Goal: Task Accomplishment & Management: Use online tool/utility

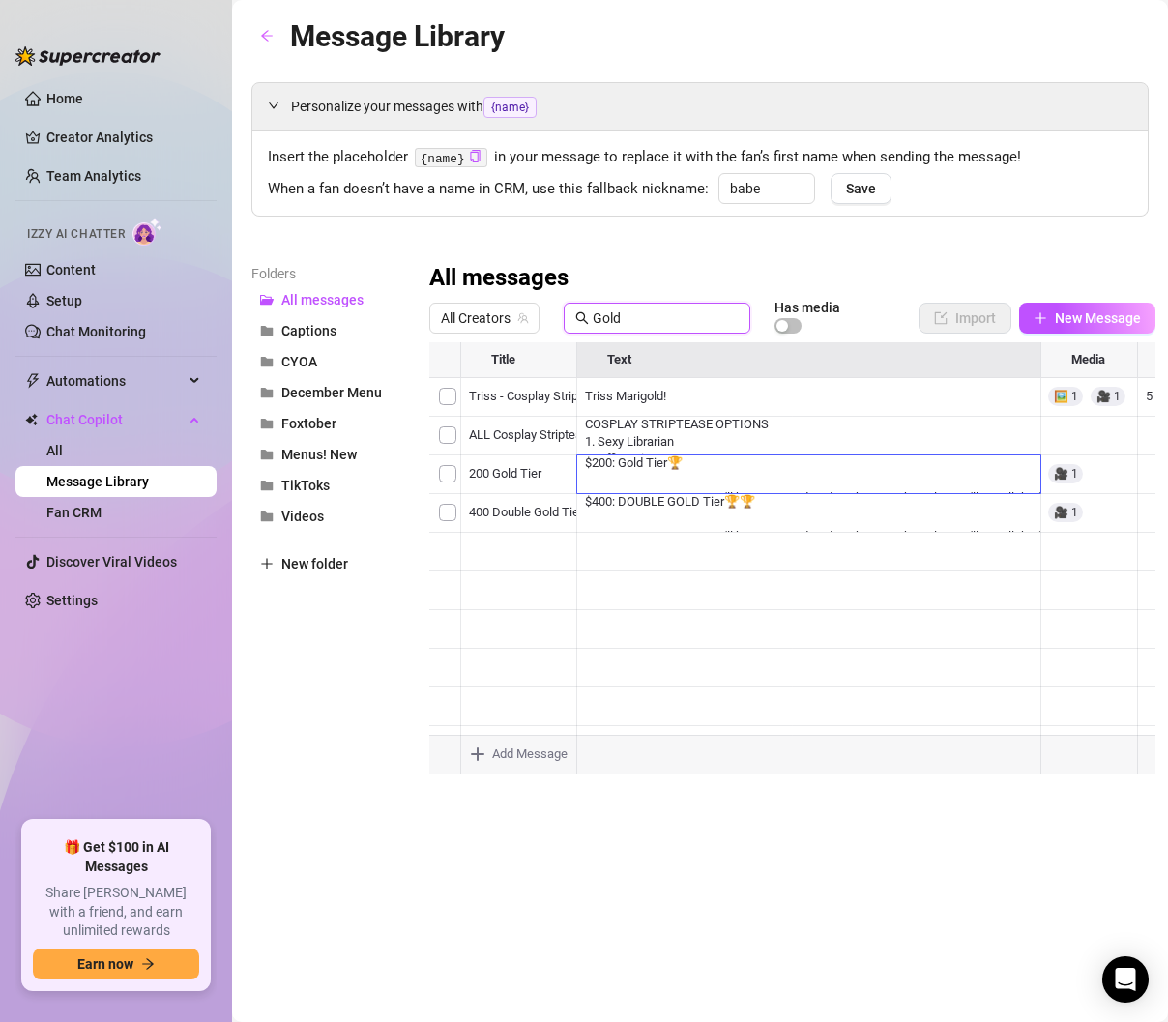
click at [638, 313] on input "Gold" at bounding box center [666, 318] width 146 height 21
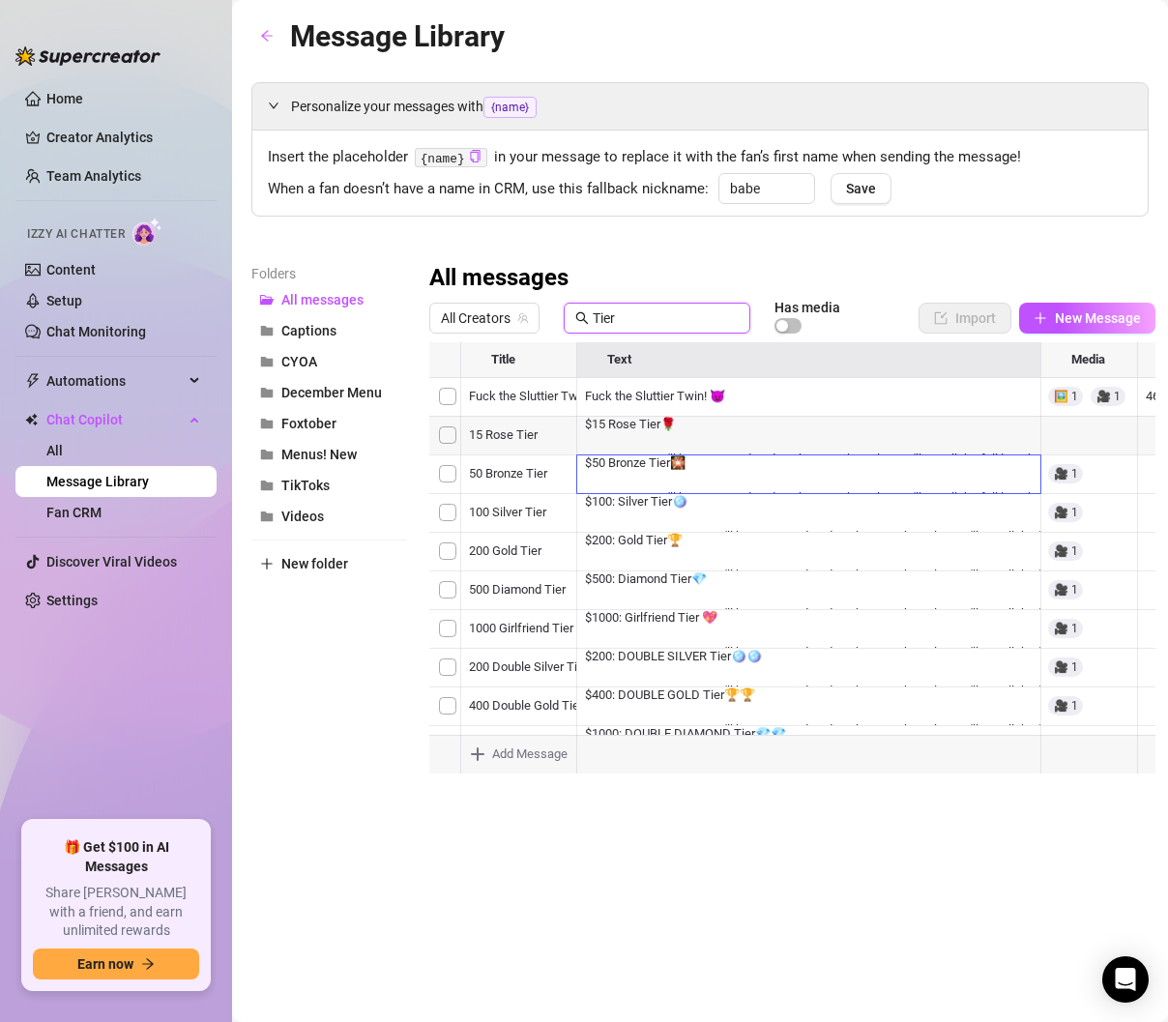
type input "Tier"
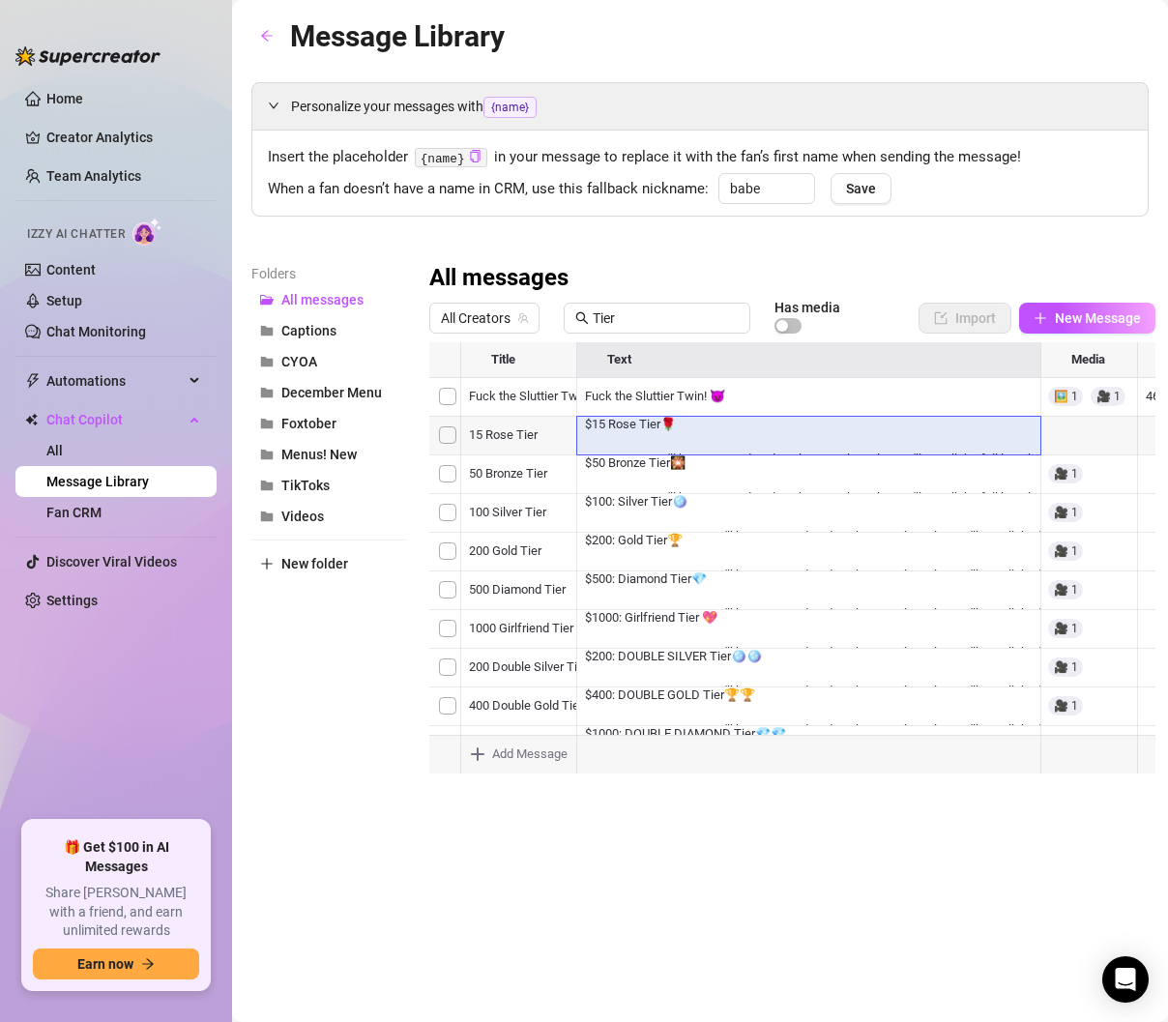
click at [660, 431] on div at bounding box center [792, 557] width 726 height 431
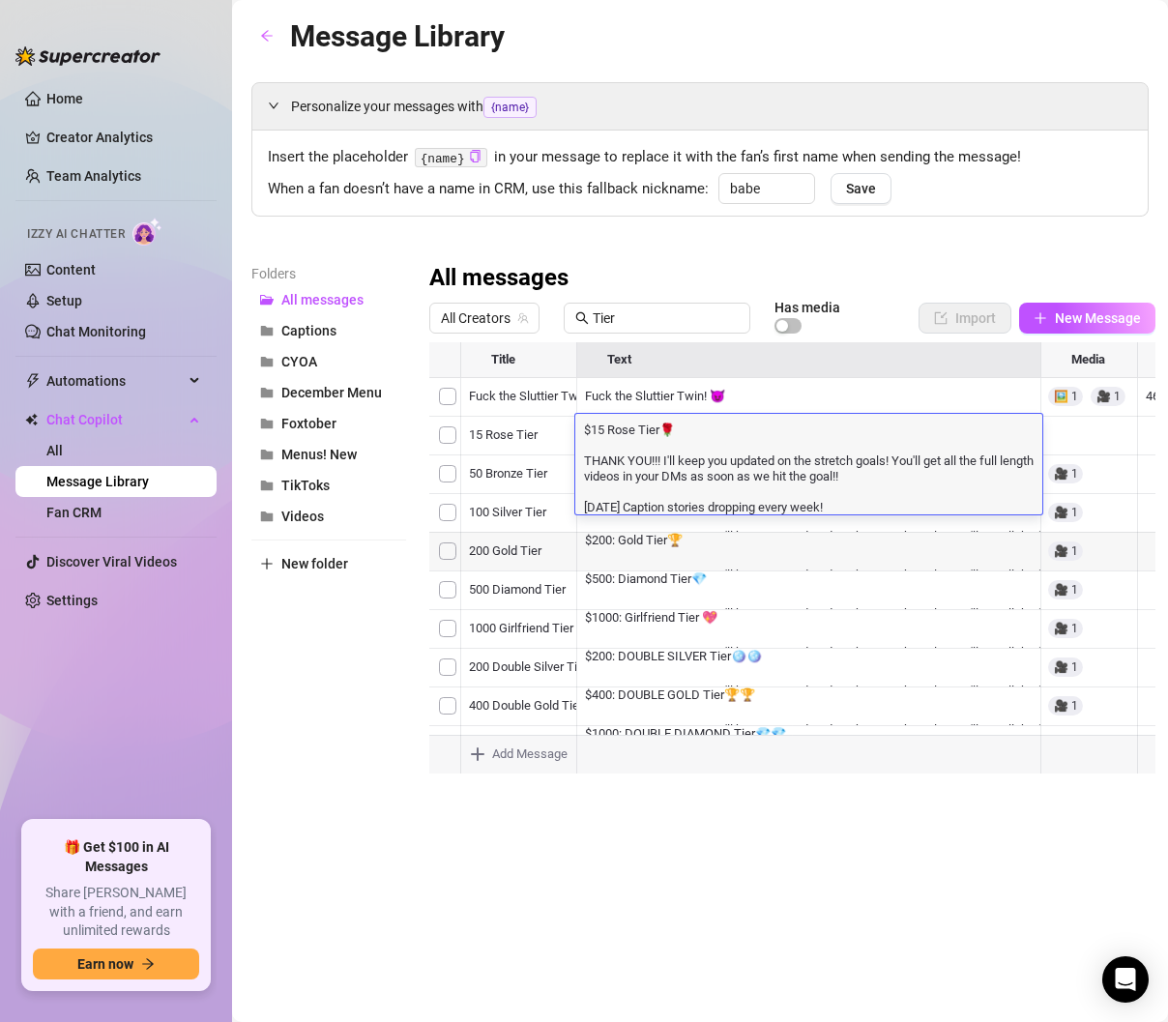
click at [722, 552] on div at bounding box center [792, 557] width 726 height 431
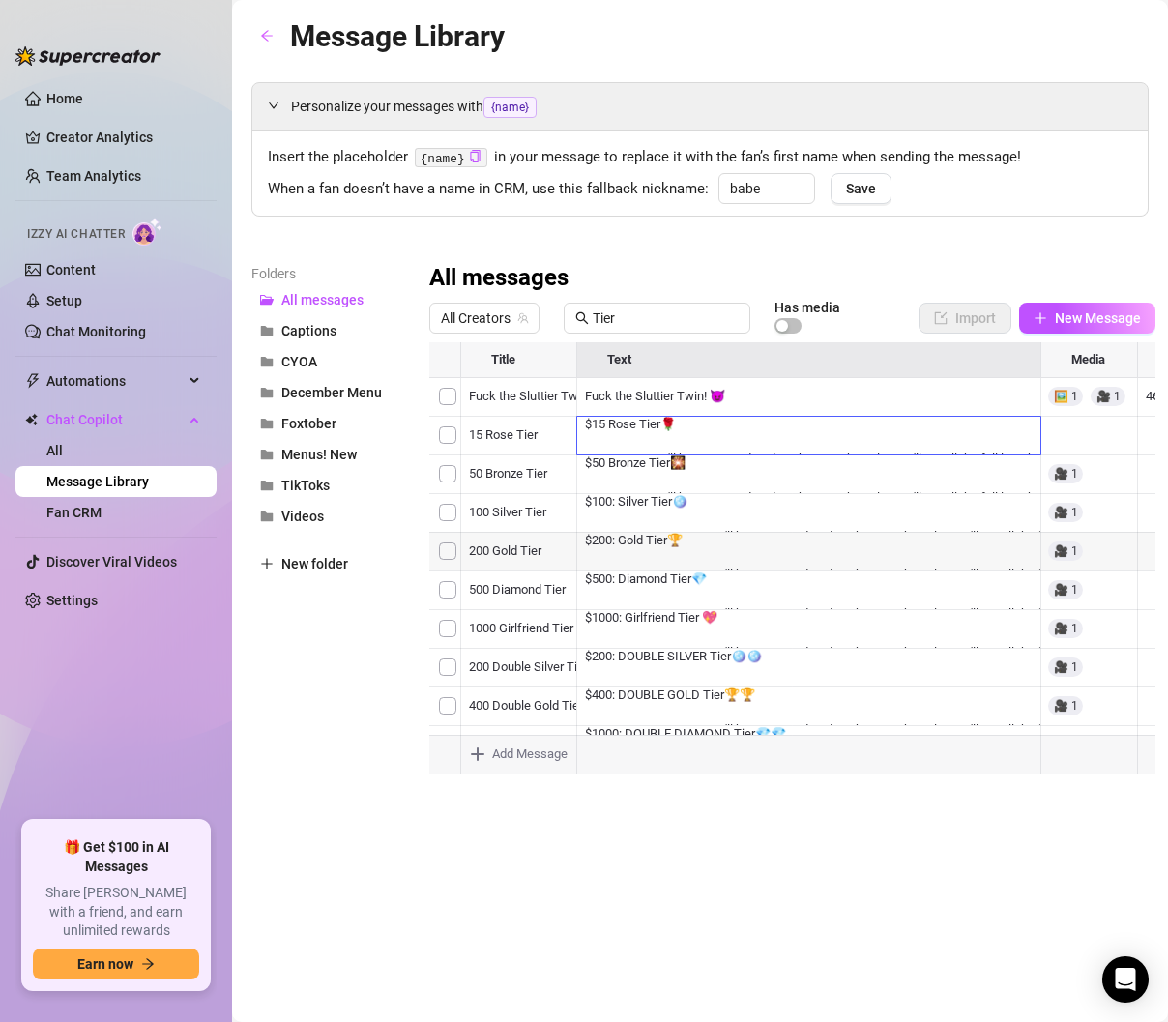
click at [722, 477] on div at bounding box center [792, 557] width 726 height 431
click at [783, 647] on div at bounding box center [792, 557] width 726 height 431
click at [792, 521] on div at bounding box center [792, 557] width 726 height 431
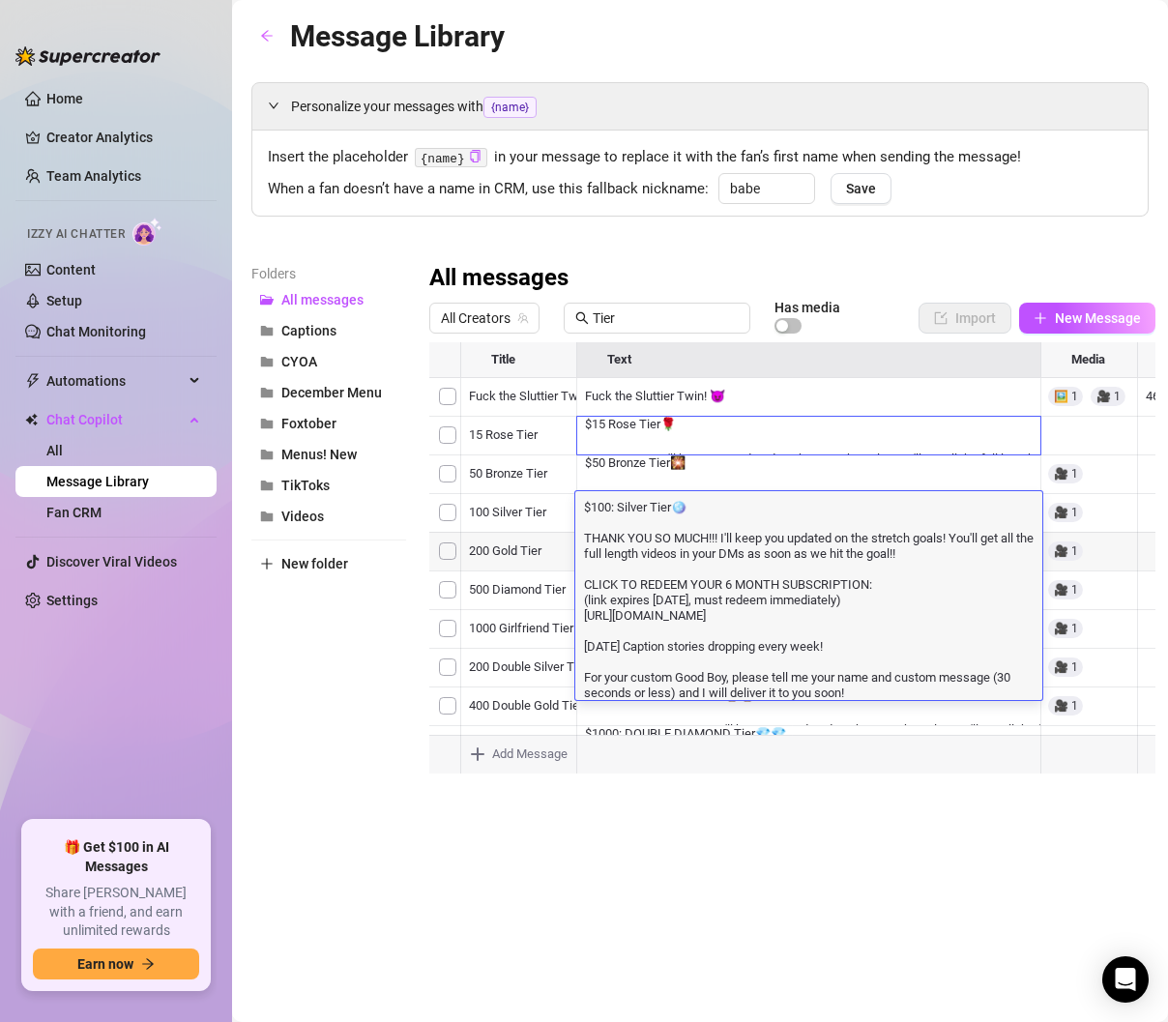
click at [948, 557] on textarea "$100: Silver Tier🪩 THANK YOU SO MUCH!!! I'll keep you updated on the stretch go…" at bounding box center [808, 598] width 467 height 203
drag, startPoint x: 1003, startPoint y: 556, endPoint x: 822, endPoint y: 562, distance: 181.0
click at [822, 562] on textarea "$100: Silver Tier🪩 THANK YOU SO MUCH!!! I'll keep you updated on the stretch go…" at bounding box center [808, 598] width 467 height 203
type textarea "$100: Silver Tier🪩 THANK YOU SO MUCH!!! I'll keep you updated on the stretch go…"
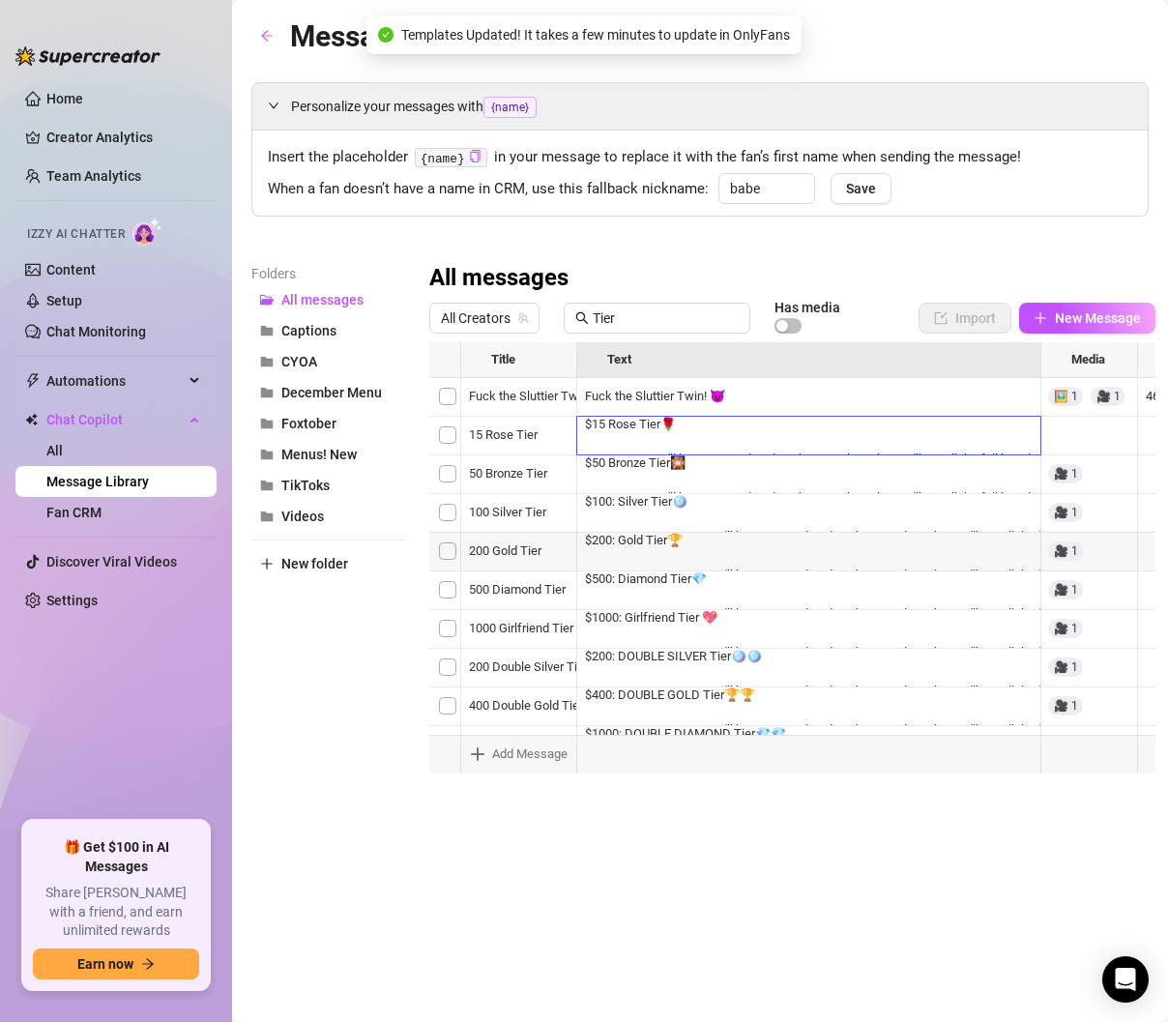
click at [773, 549] on div at bounding box center [792, 557] width 726 height 431
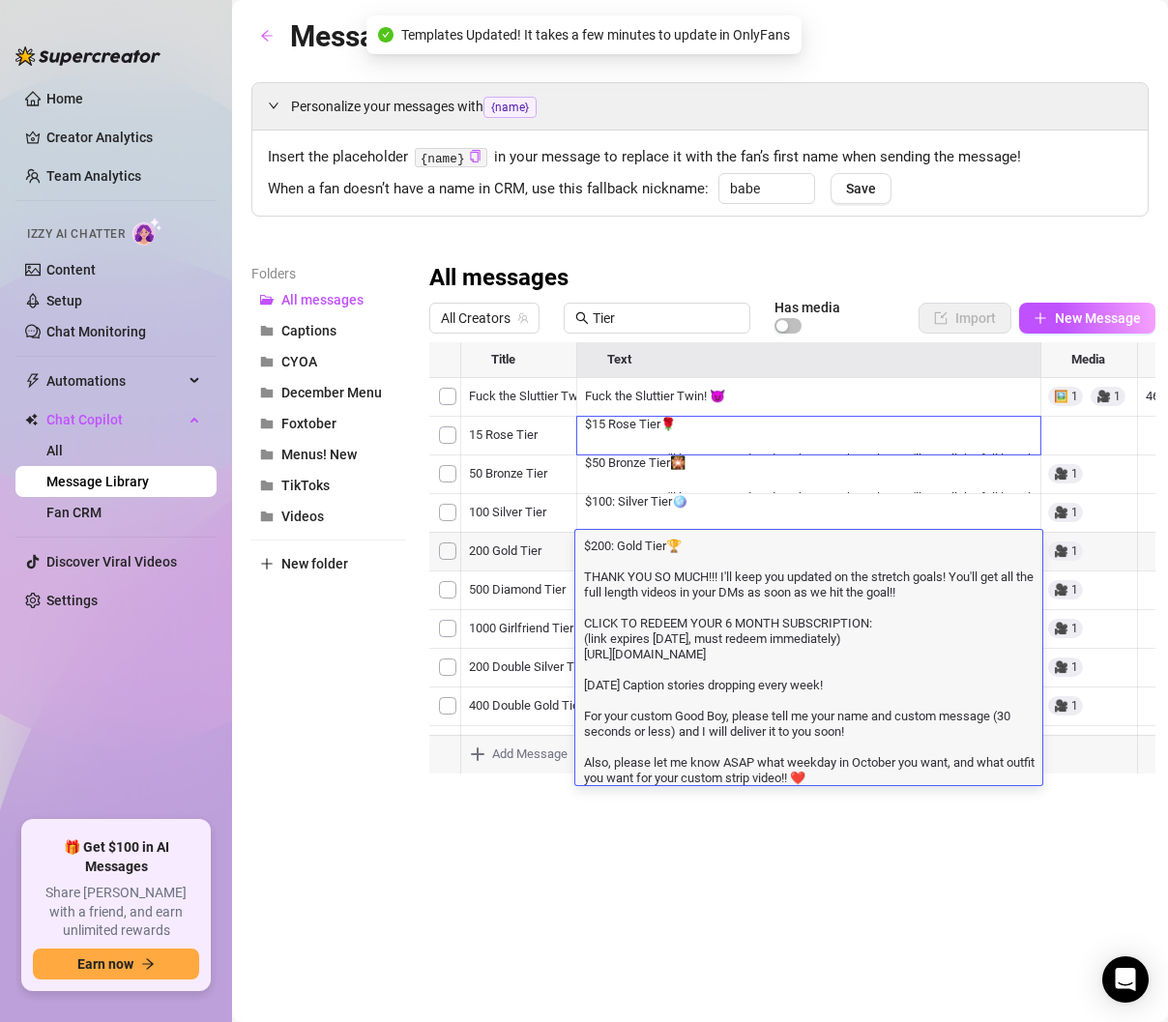
click at [773, 549] on textarea "$200: Gold Tier🏆 THANK YOU SO MUCH!!! I'll keep you updated on the stretch goal…" at bounding box center [808, 661] width 467 height 250
click at [945, 618] on textarea "$200: Gold Tier🏆 THANK YOU SO MUCH!!! I'll keep you updated on the stretch goal…" at bounding box center [808, 661] width 467 height 250
drag, startPoint x: 1011, startPoint y: 594, endPoint x: 824, endPoint y: 599, distance: 186.7
click at [824, 599] on textarea "$200: Gold Tier🏆 THANK YOU SO MUCH!!! I'll keep you updated on the stretch goal…" at bounding box center [808, 661] width 467 height 250
type textarea "$200: Gold Tier🏆 THANK YOU SO MUCH!!! I'll keep you updated on the stretch goal…"
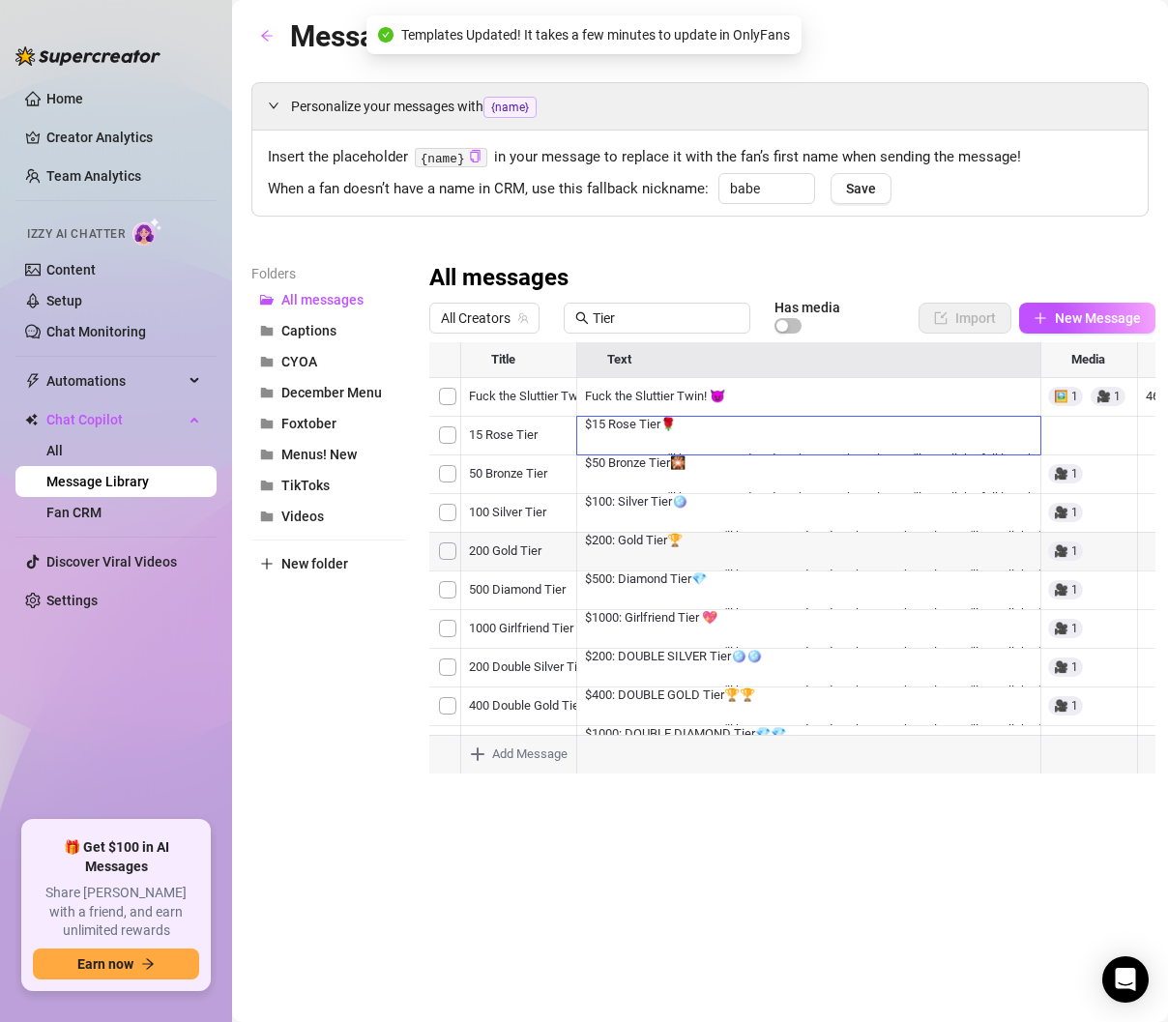
click at [754, 595] on div at bounding box center [792, 557] width 726 height 431
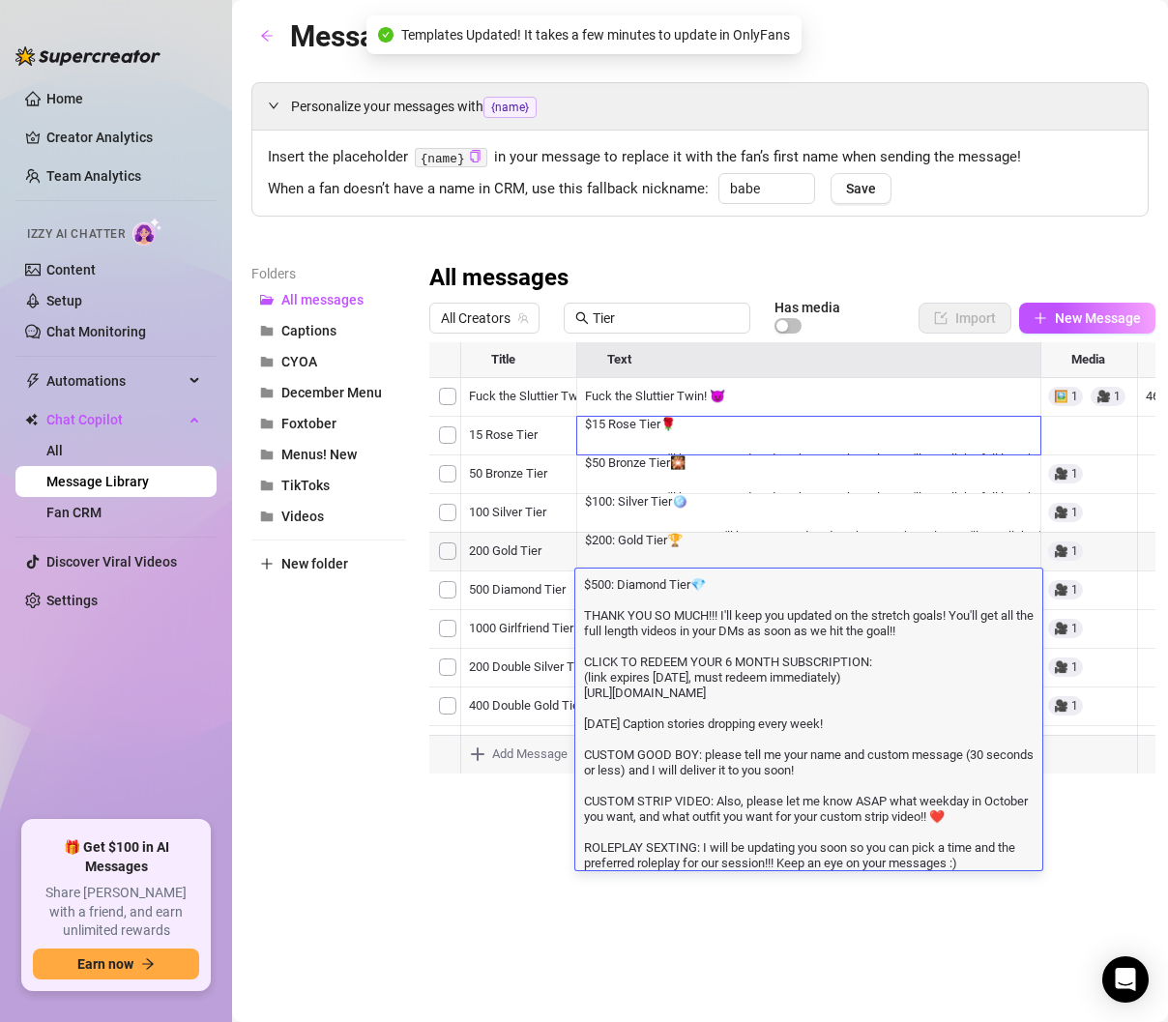
click at [900, 677] on textarea "$500: Diamond Tier💎 THANK YOU SO MUCH!!! I'll keep you updated on the stretch g…" at bounding box center [808, 723] width 467 height 296
drag, startPoint x: 1001, startPoint y: 636, endPoint x: 821, endPoint y: 635, distance: 179.9
click at [821, 635] on textarea "$500: Diamond Tier💎 THANK YOU SO MUCH!!! I'll keep you updated on the stretch g…" at bounding box center [808, 723] width 467 height 296
type textarea "$500: Diamond Tier💎 THANK YOU SO MUCH!!! I'll keep you updated on the stretch g…"
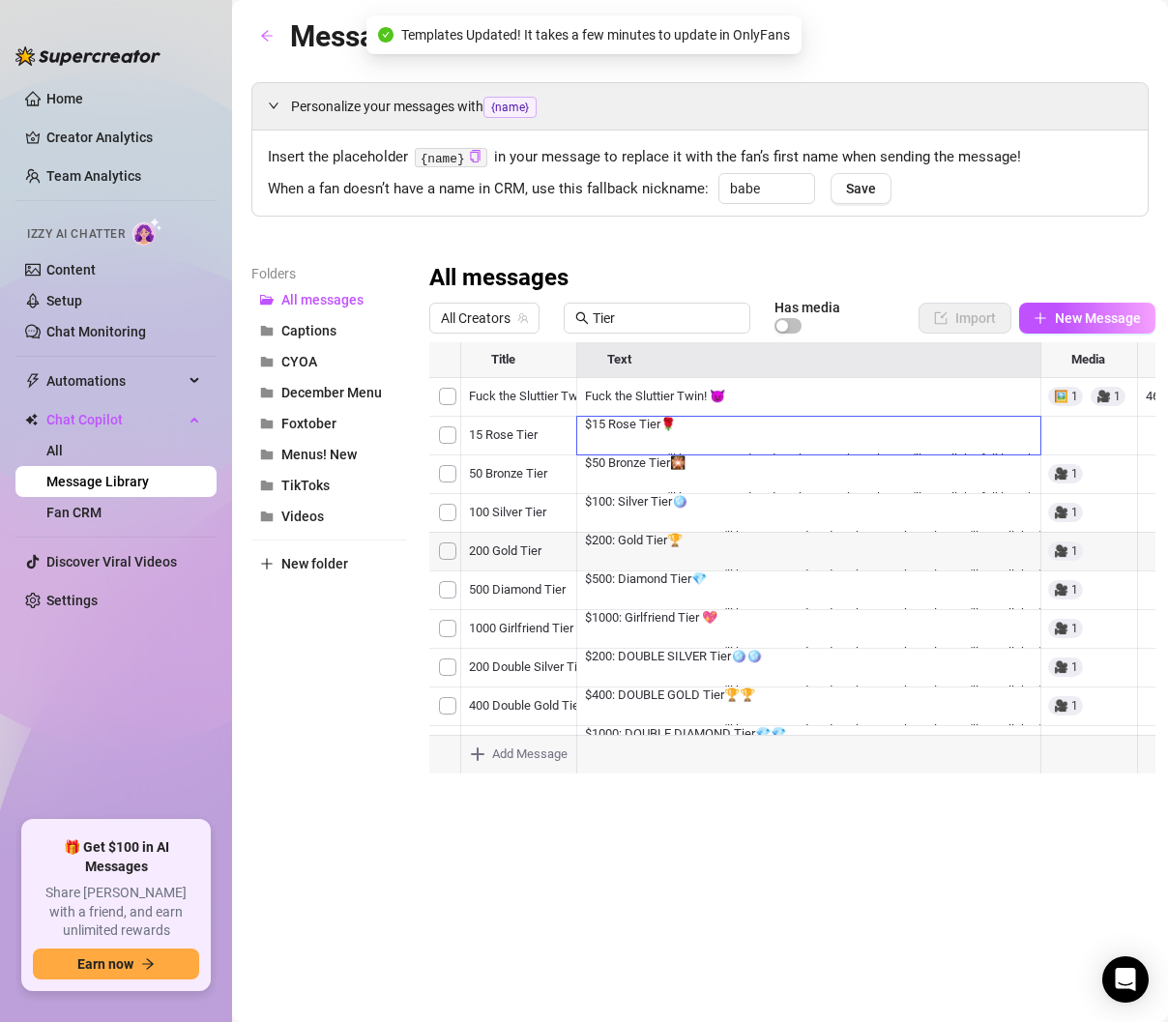
click at [805, 664] on div at bounding box center [792, 557] width 726 height 431
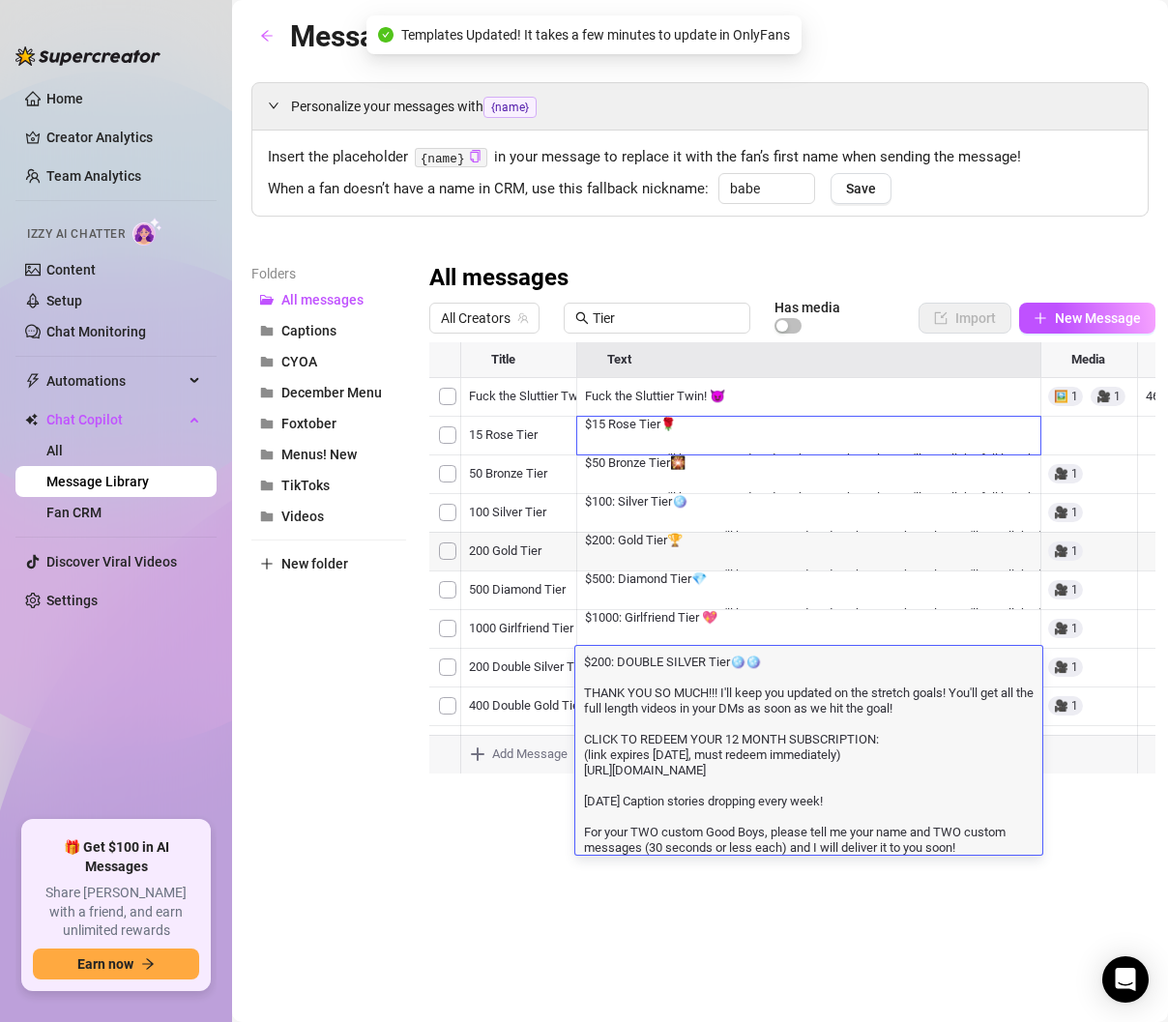
click at [988, 700] on textarea "$200: DOUBLE SILVER Tier🪩🪩 THANK YOU SO MUCH!!! I'll keep you updated on the st…" at bounding box center [808, 753] width 467 height 203
drag, startPoint x: 988, startPoint y: 712, endPoint x: 822, endPoint y: 715, distance: 166.4
click at [822, 715] on textarea "$200: DOUBLE SILVER Tier🪩🪩 THANK YOU SO MUCH!!! I'll keep you updated on the st…" at bounding box center [808, 753] width 467 height 203
type textarea "$200: DOUBLE SILVER Tier🪩🪩 THANK YOU SO MUCH!!! I'll keep you updated on the st…"
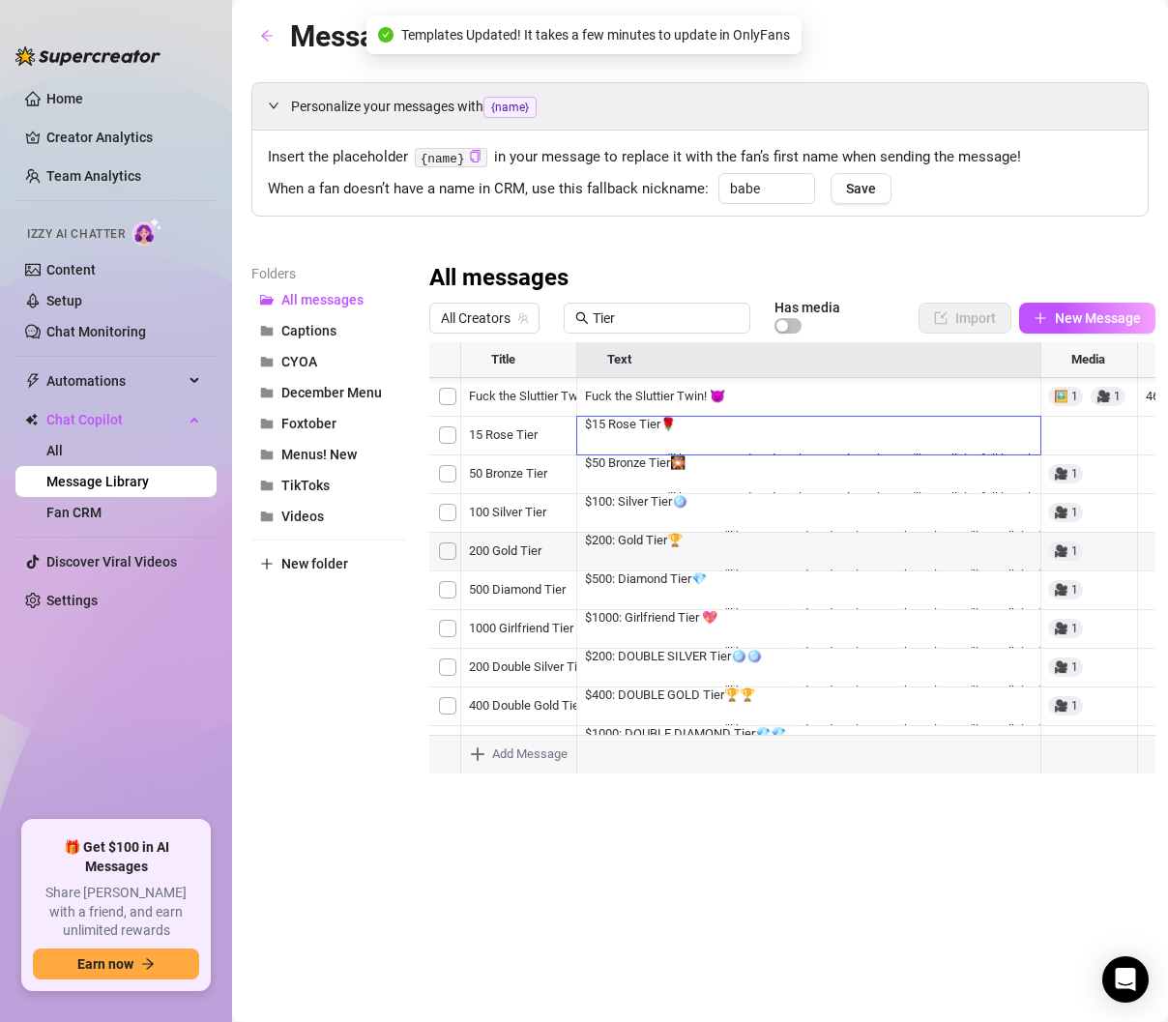
scroll to position [77, 0]
click at [808, 662] on div at bounding box center [792, 557] width 726 height 431
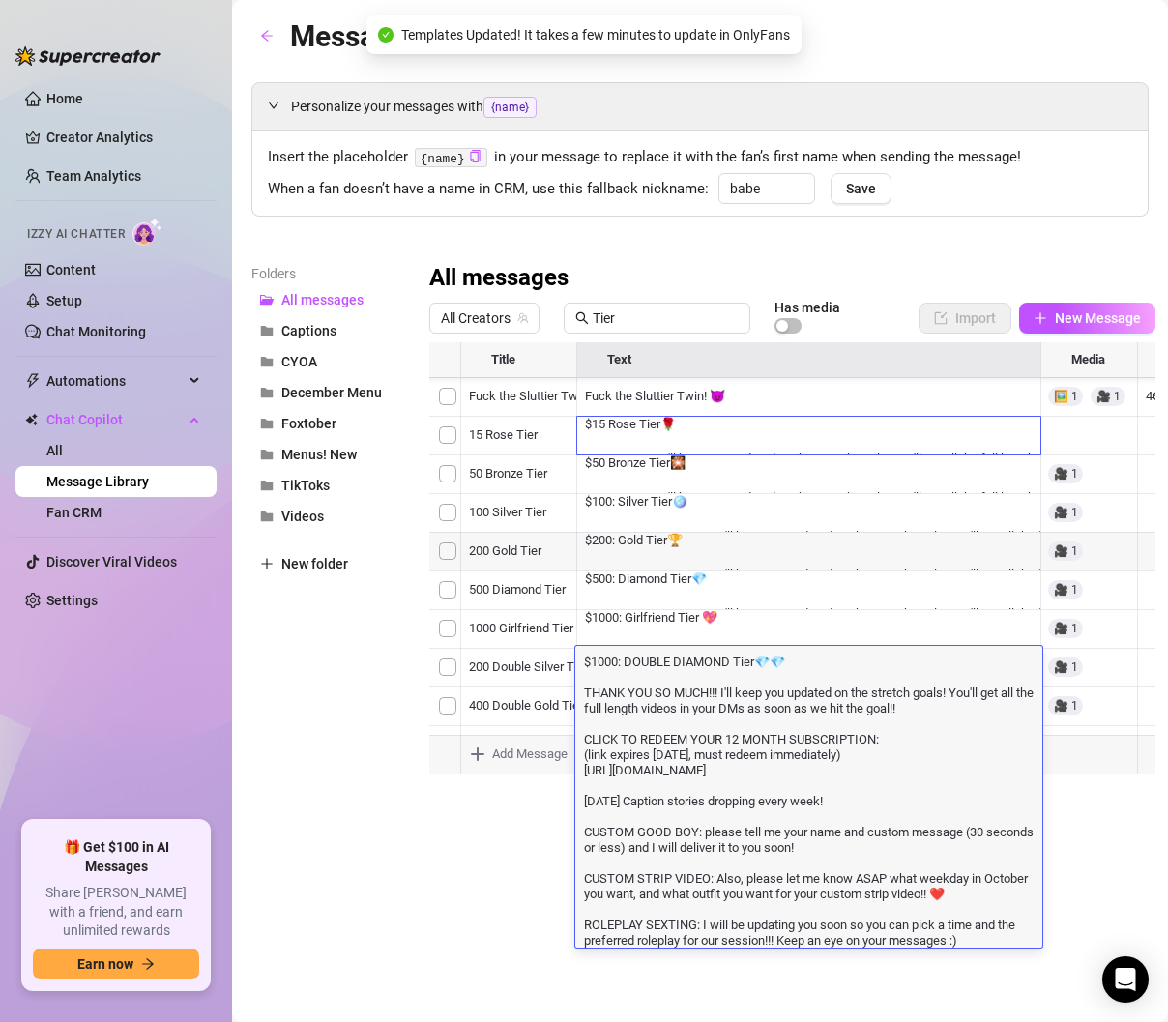
click at [999, 712] on textarea "$1000: DOUBLE DIAMOND Tier💎💎 THANK YOU SO MUCH!!! I'll keep you updated on the …" at bounding box center [808, 800] width 467 height 296
drag, startPoint x: 1002, startPoint y: 707, endPoint x: 820, endPoint y: 710, distance: 181.9
click at [820, 710] on textarea "$1000: DOUBLE DIAMOND Tier💎💎 THANK YOU SO MUCH!!! I'll keep you updated on the …" at bounding box center [808, 800] width 467 height 296
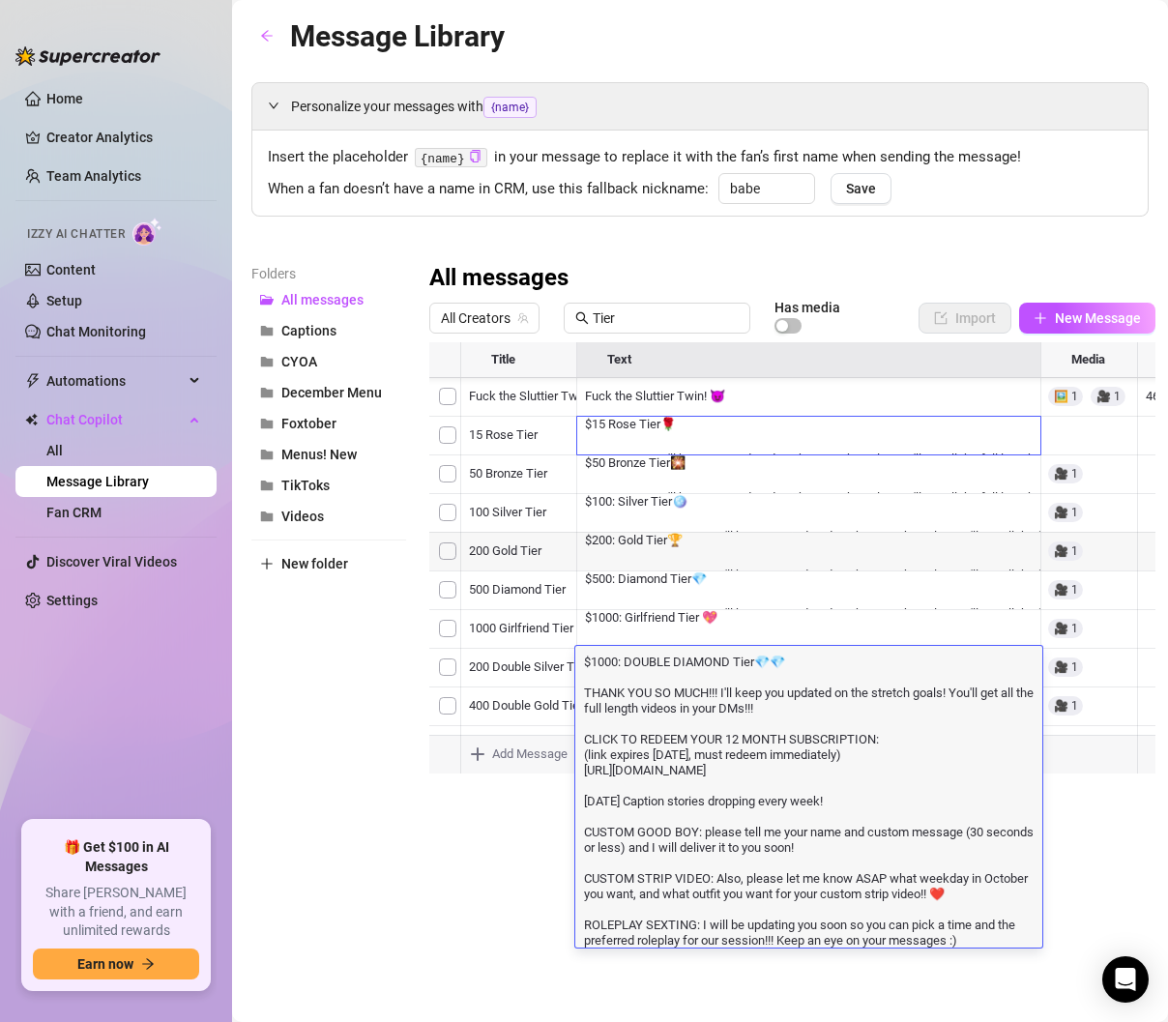
type textarea "$1000: DOUBLE DIAMOND Tier💎💎 THANK YOU SO MUCH!!! I'll keep you updated on the …"
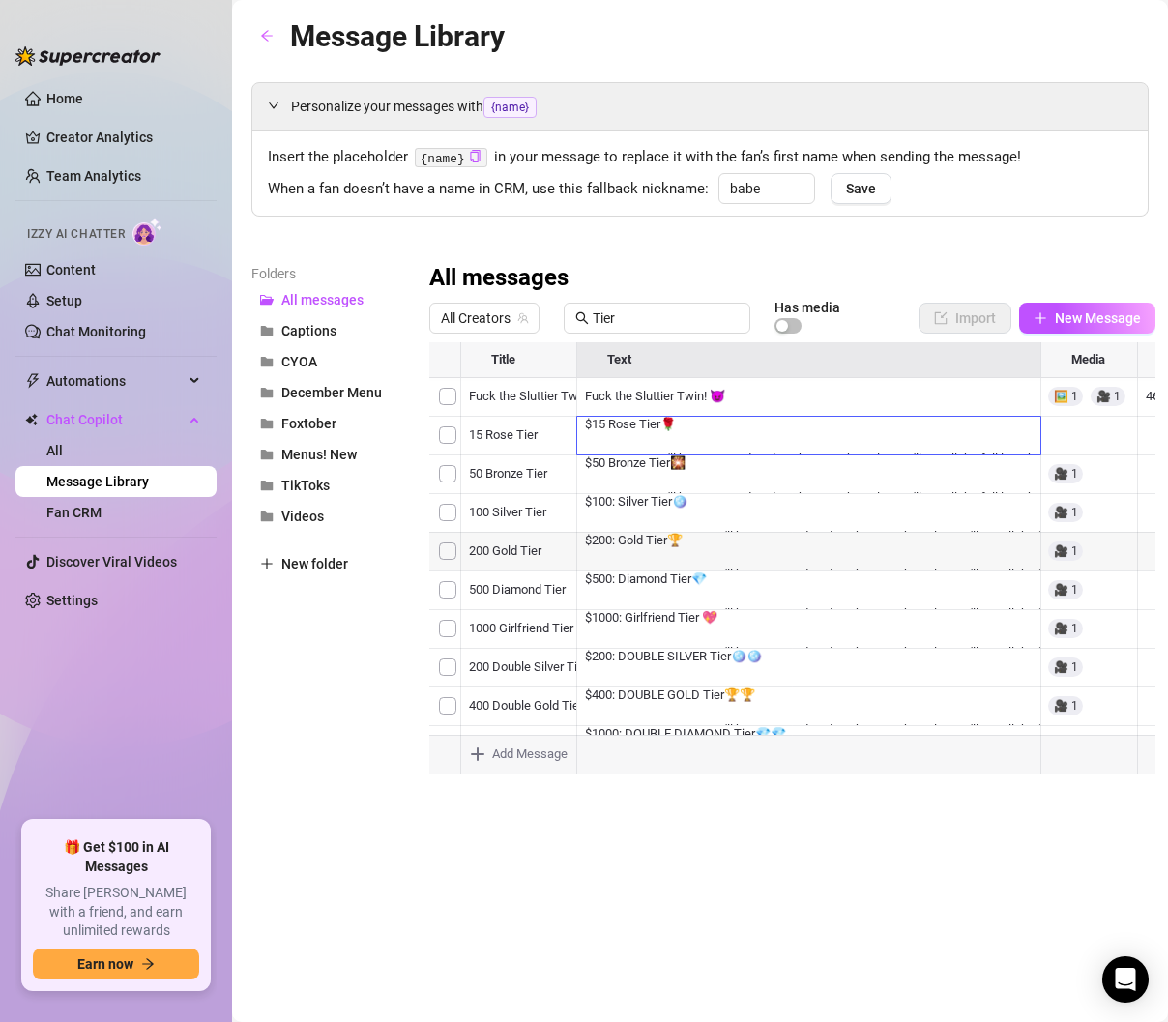
scroll to position [0, 0]
click at [365, 244] on div "Personalize your messages with {name} Insert the placeholder {name} in your mes…" at bounding box center [700, 428] width 898 height 692
